Goal: Find specific page/section: Find specific page/section

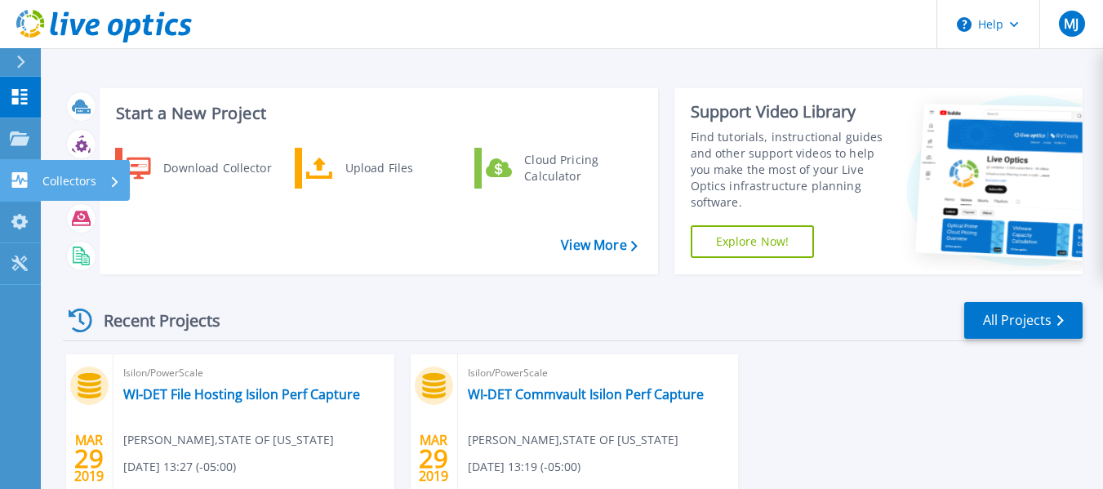
click at [19, 171] on link "Collectors Collectors" at bounding box center [20, 181] width 41 height 42
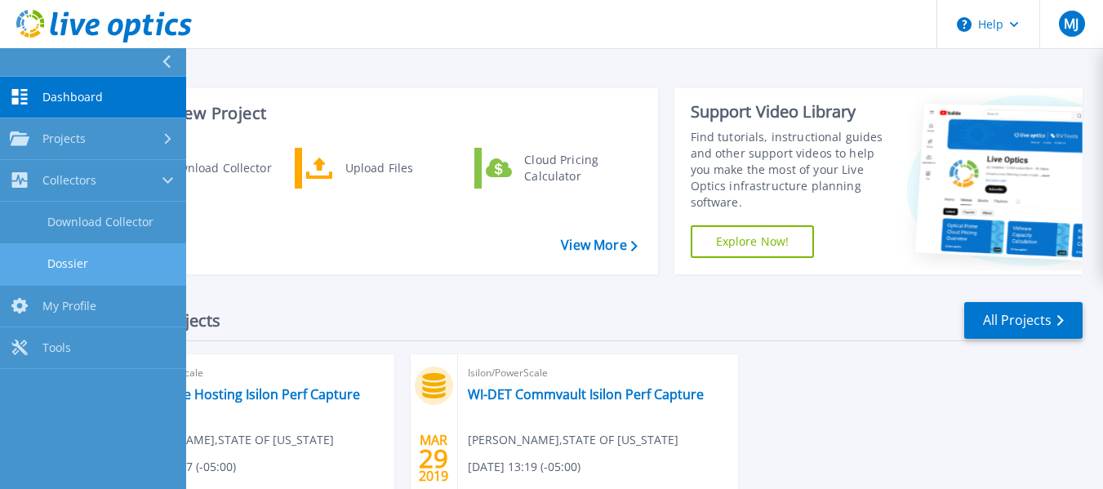
click at [69, 261] on link "Dossier" at bounding box center [93, 264] width 186 height 42
